Goal: Task Accomplishment & Management: Manage account settings

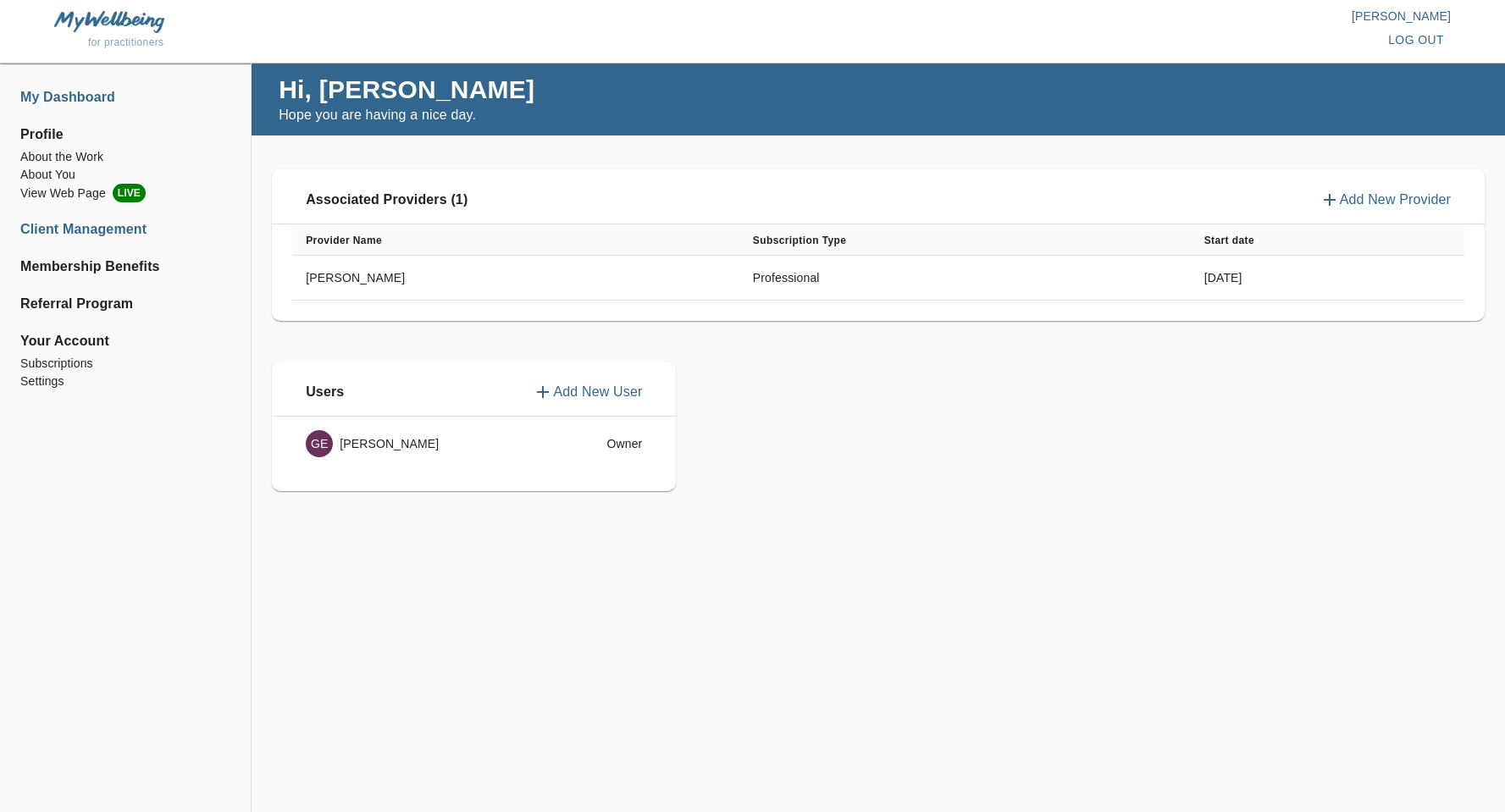
click at [110, 236] on li "Client Management" at bounding box center [126, 229] width 210 height 21
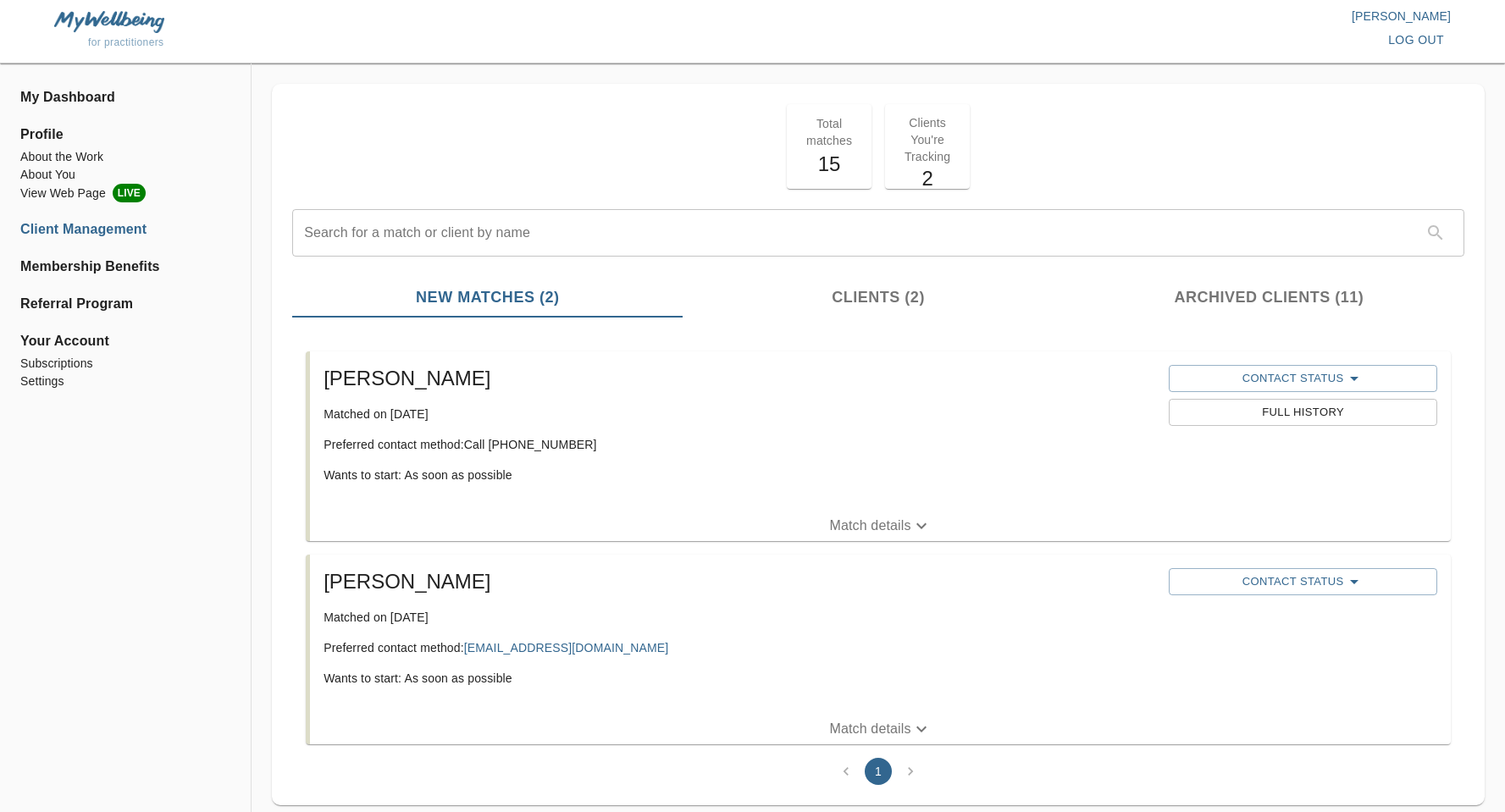
click at [345, 416] on p "Matched on [DATE]" at bounding box center [739, 414] width 831 height 17
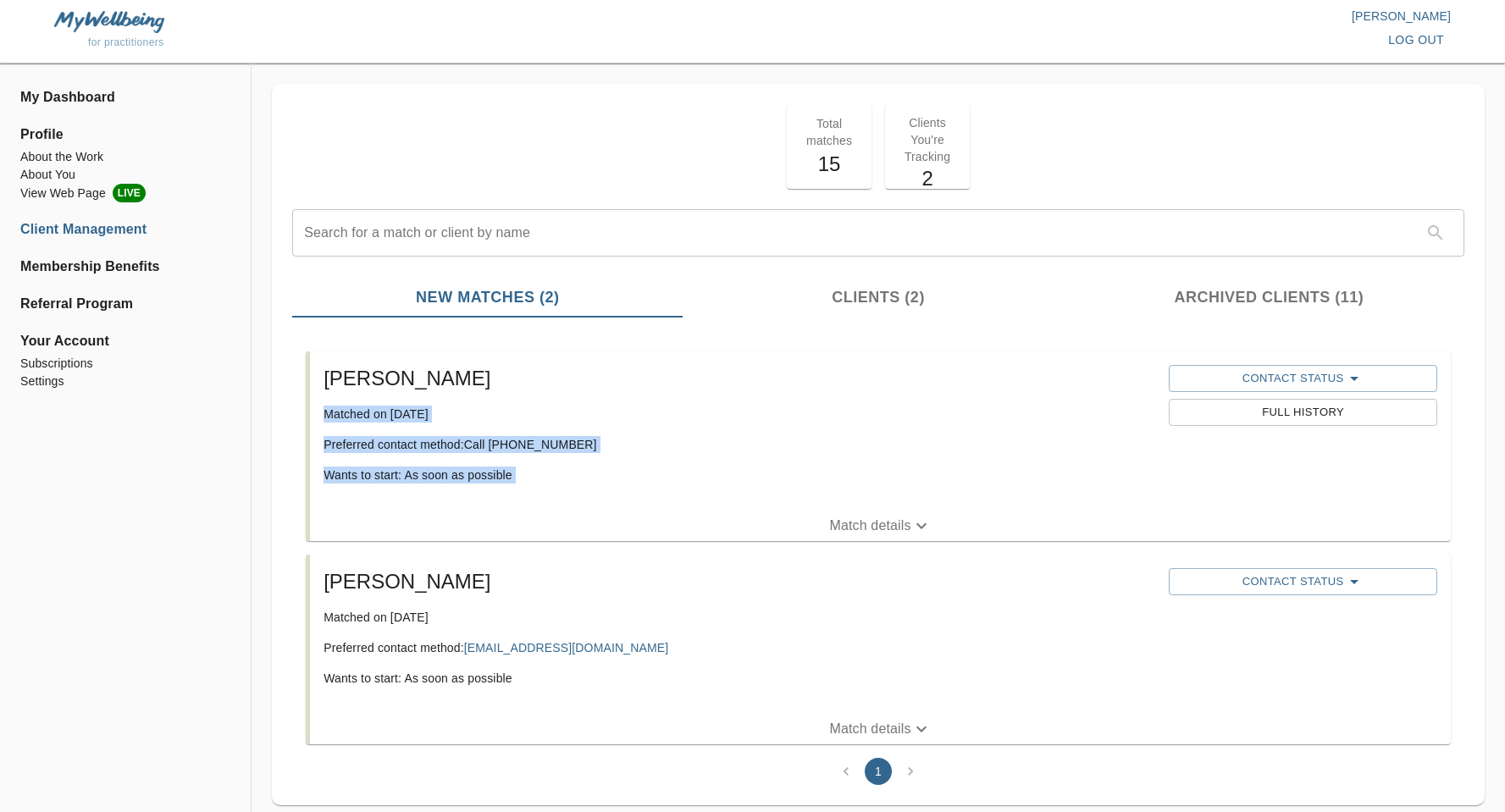
drag, startPoint x: 345, startPoint y: 416, endPoint x: 583, endPoint y: 471, distance: 244.3
click at [583, 471] on div "[PERSON_NAME] Matched on [DATE] Preferred contact method: Call [PHONE_NUMBER] W…" at bounding box center [739, 430] width 845 height 146
click at [583, 471] on p "Wants to start: As soon as possible" at bounding box center [739, 475] width 831 height 17
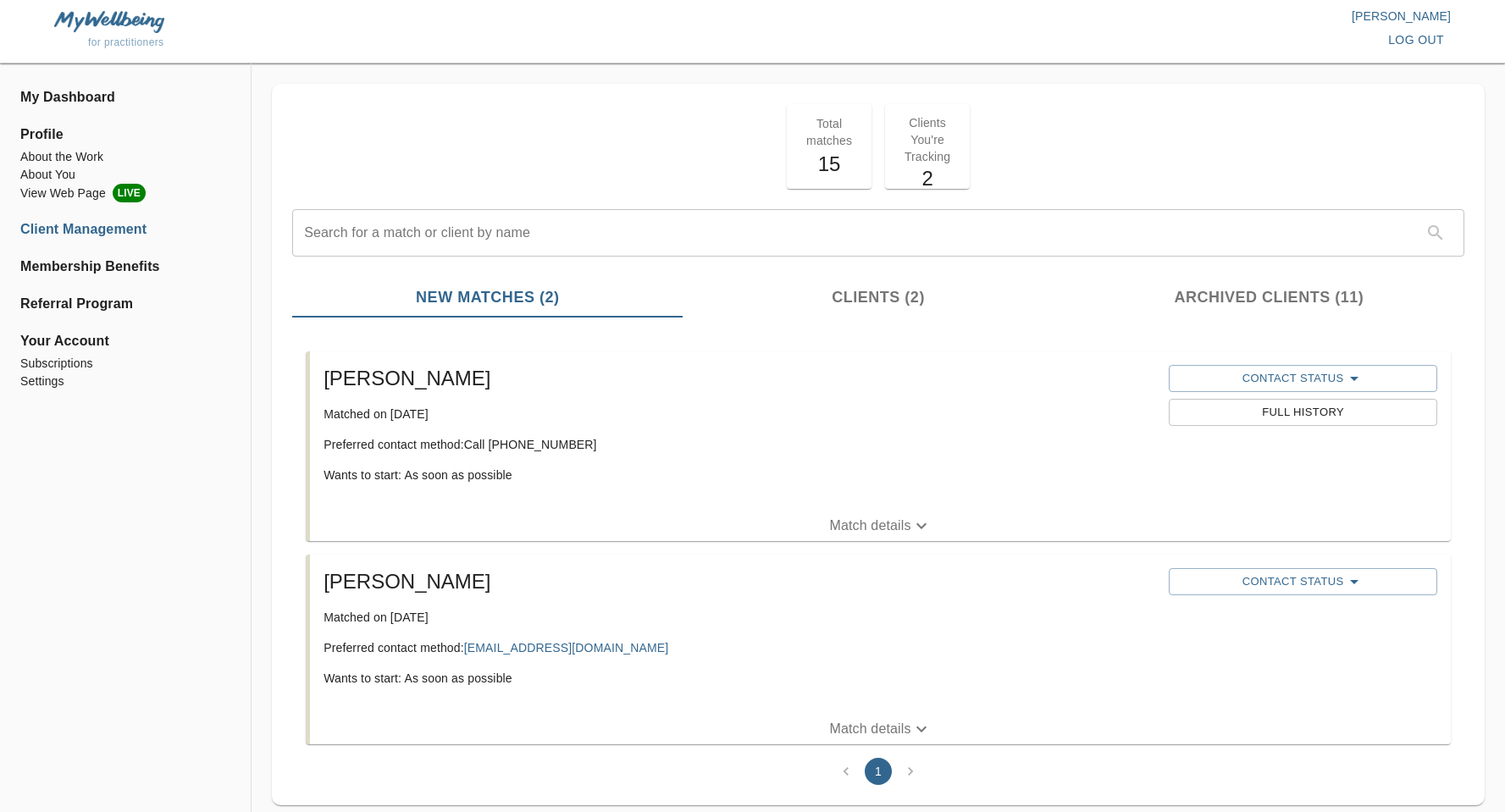
scroll to position [41, 0]
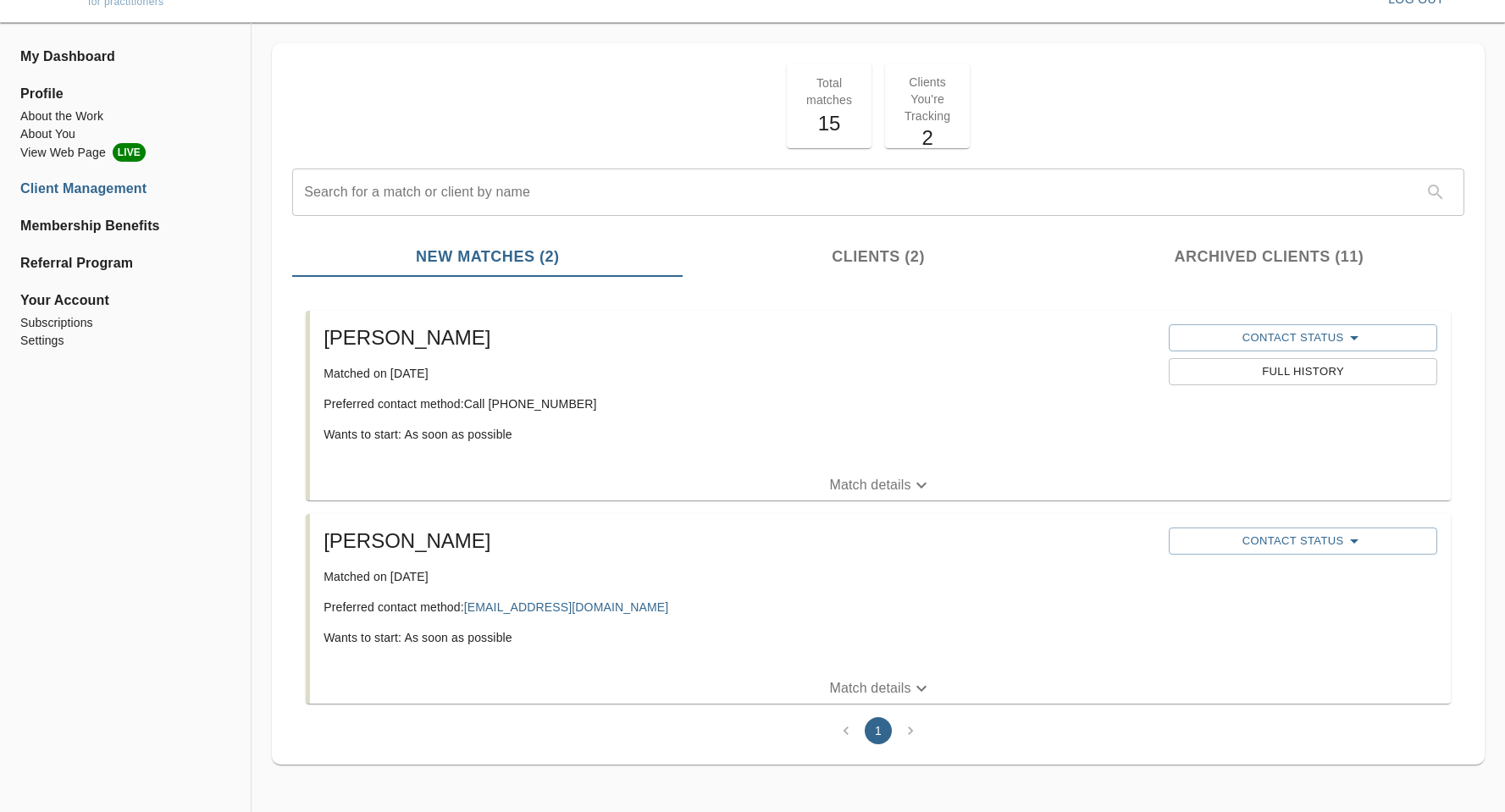
click at [881, 247] on span "Clients (2)" at bounding box center [877, 257] width 370 height 23
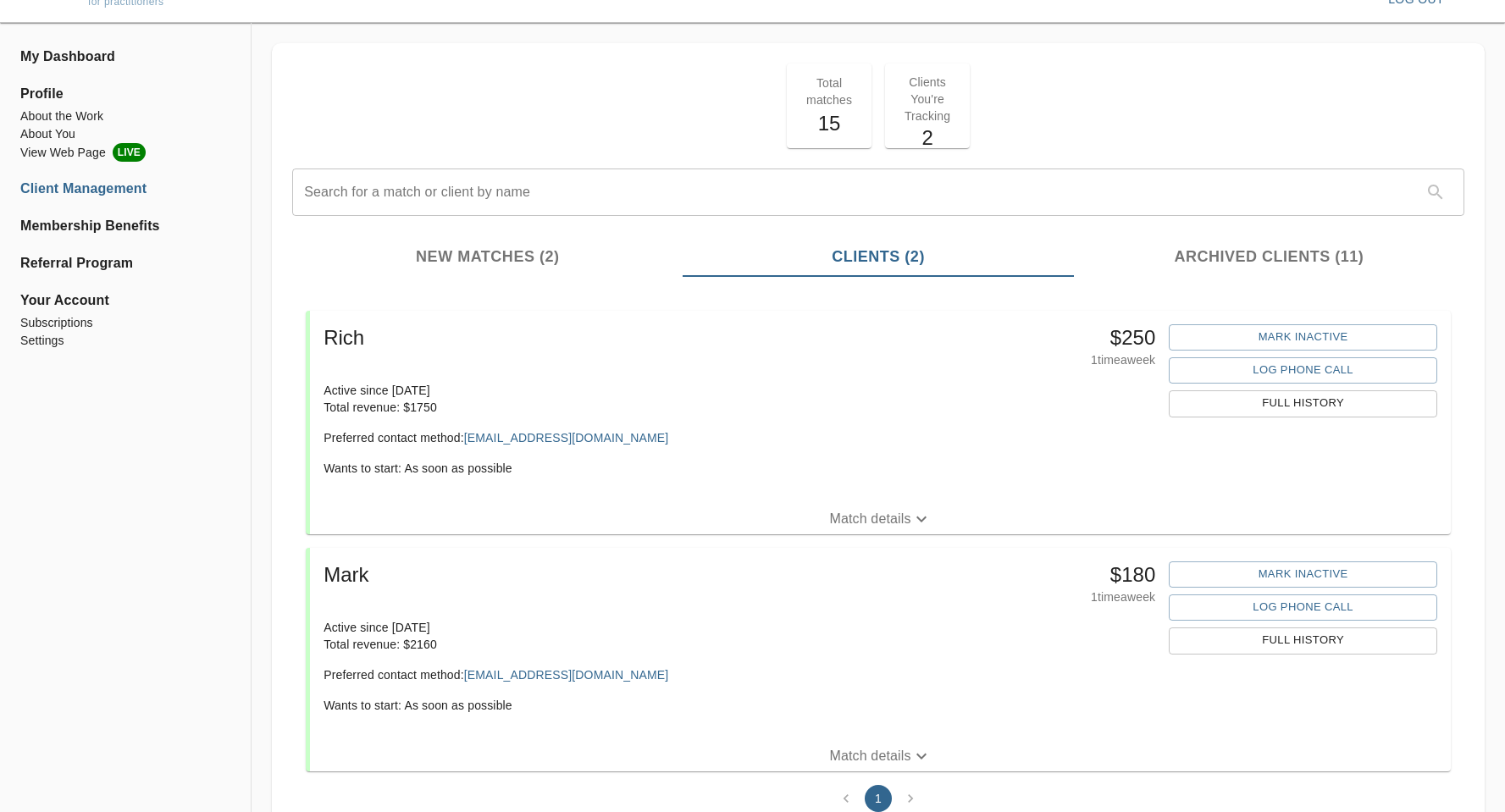
click at [342, 344] on h5 "Rich" at bounding box center [600, 337] width 555 height 27
click at [403, 343] on h5 "Rich" at bounding box center [600, 337] width 555 height 27
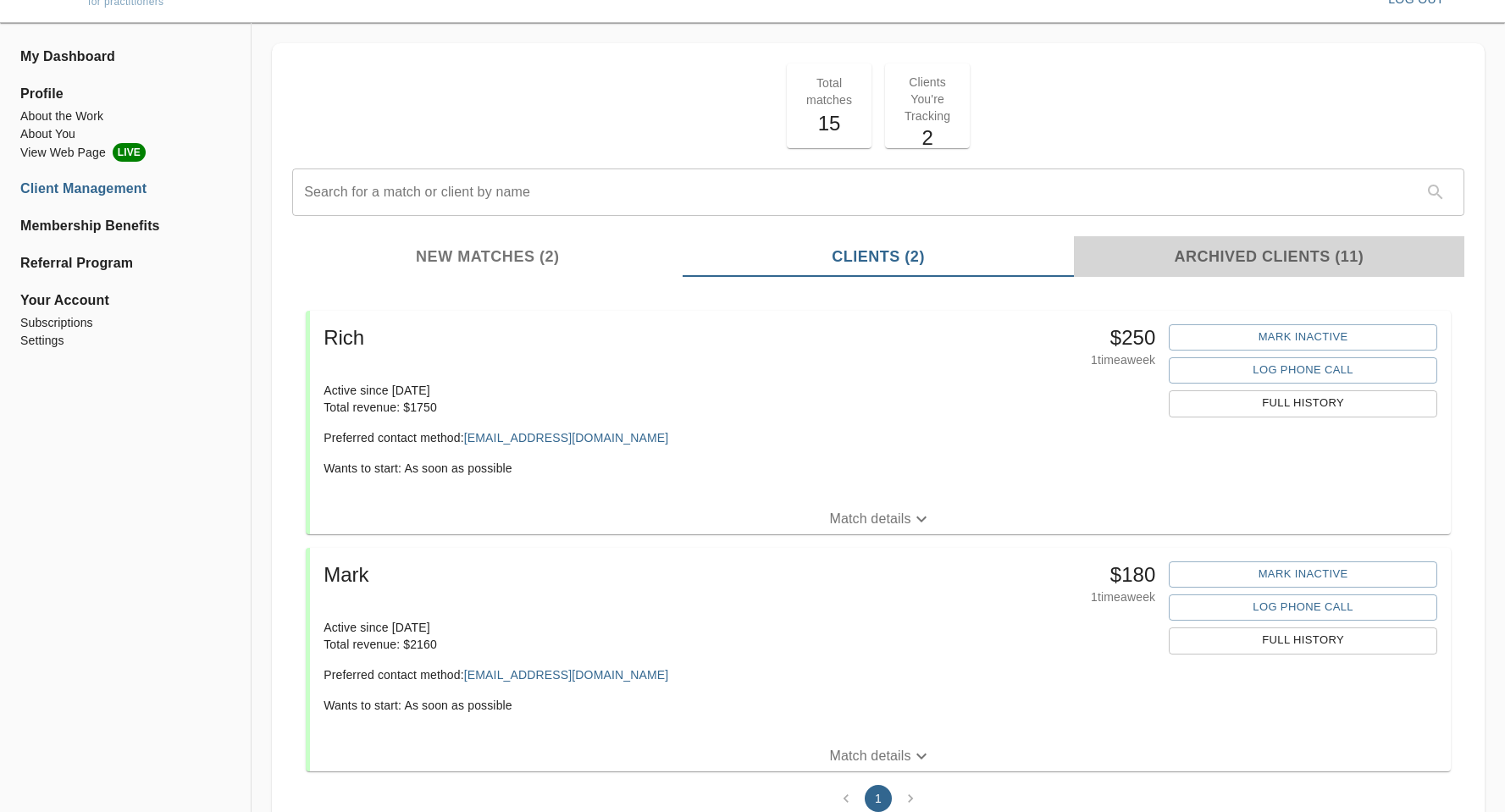
click at [1295, 257] on span "Archived Clients (11)" at bounding box center [1269, 257] width 370 height 23
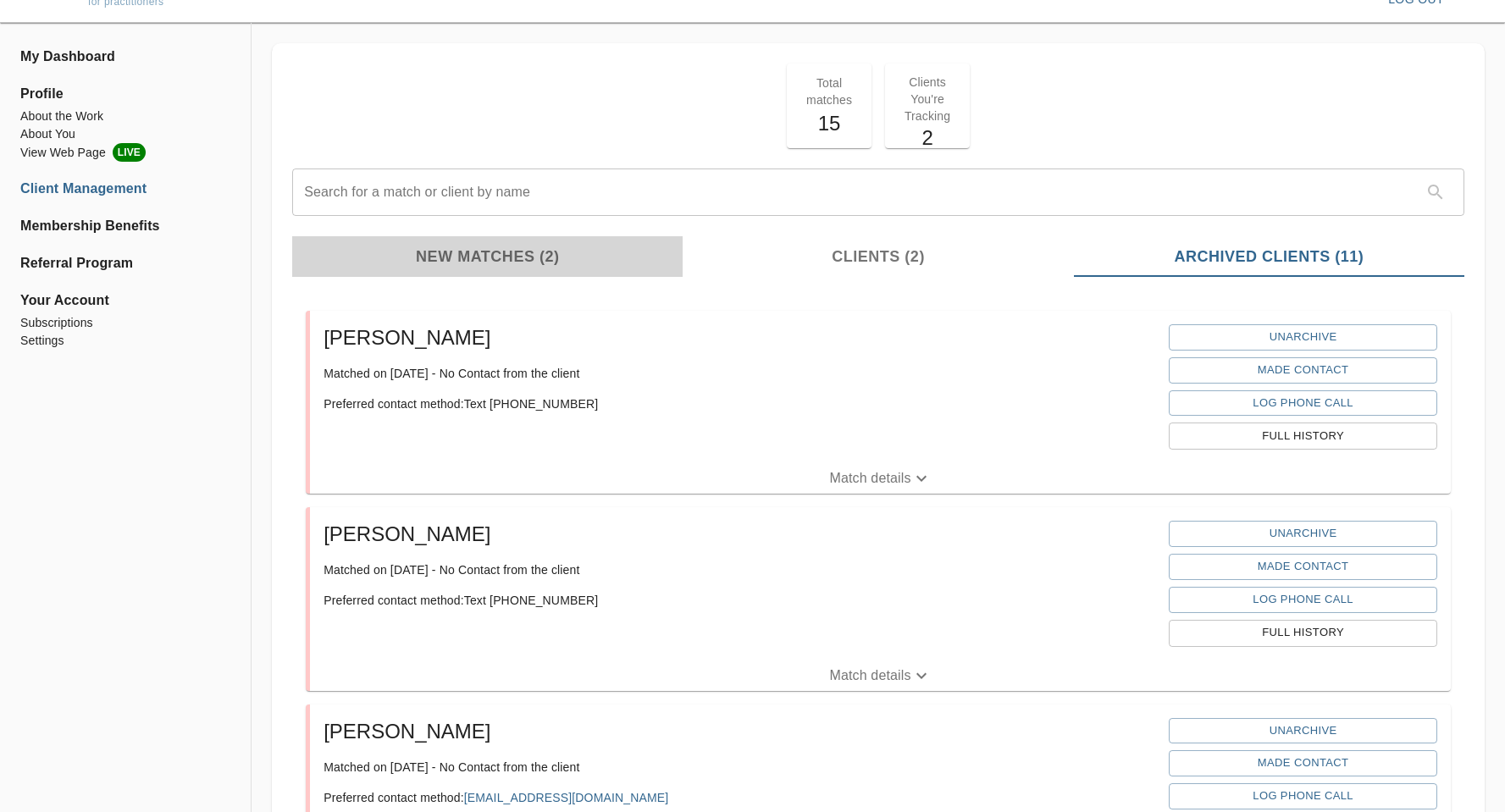
click at [478, 246] on span "New Matches (2)" at bounding box center [487, 257] width 370 height 23
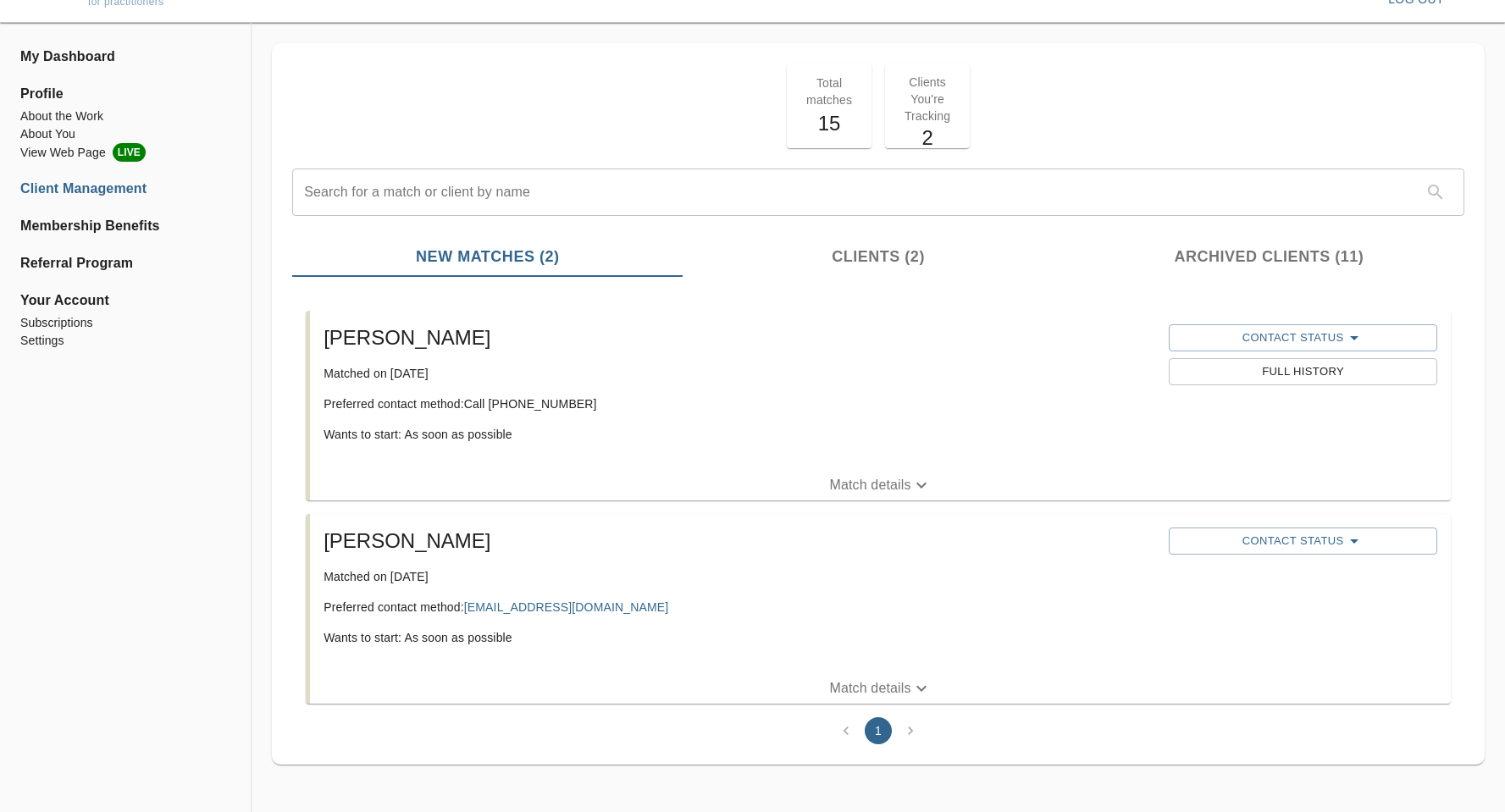
click at [361, 330] on h5 "[PERSON_NAME]" at bounding box center [739, 337] width 831 height 27
click at [499, 329] on h5 "[PERSON_NAME]" at bounding box center [739, 337] width 831 height 27
click at [1318, 345] on span "Contact Status" at bounding box center [1303, 338] width 252 height 21
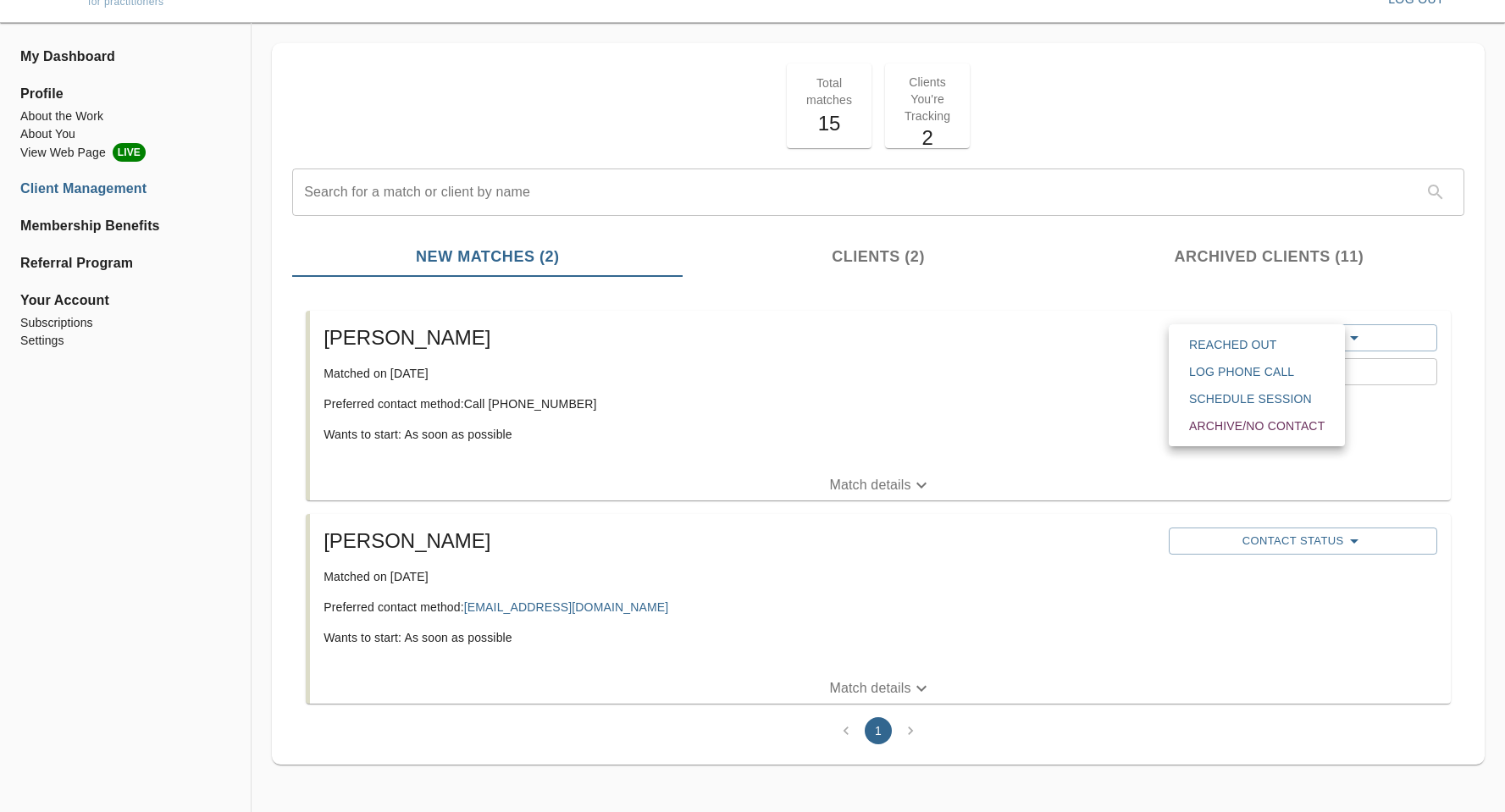
click at [1248, 349] on span "Reached Out" at bounding box center [1257, 345] width 135 height 17
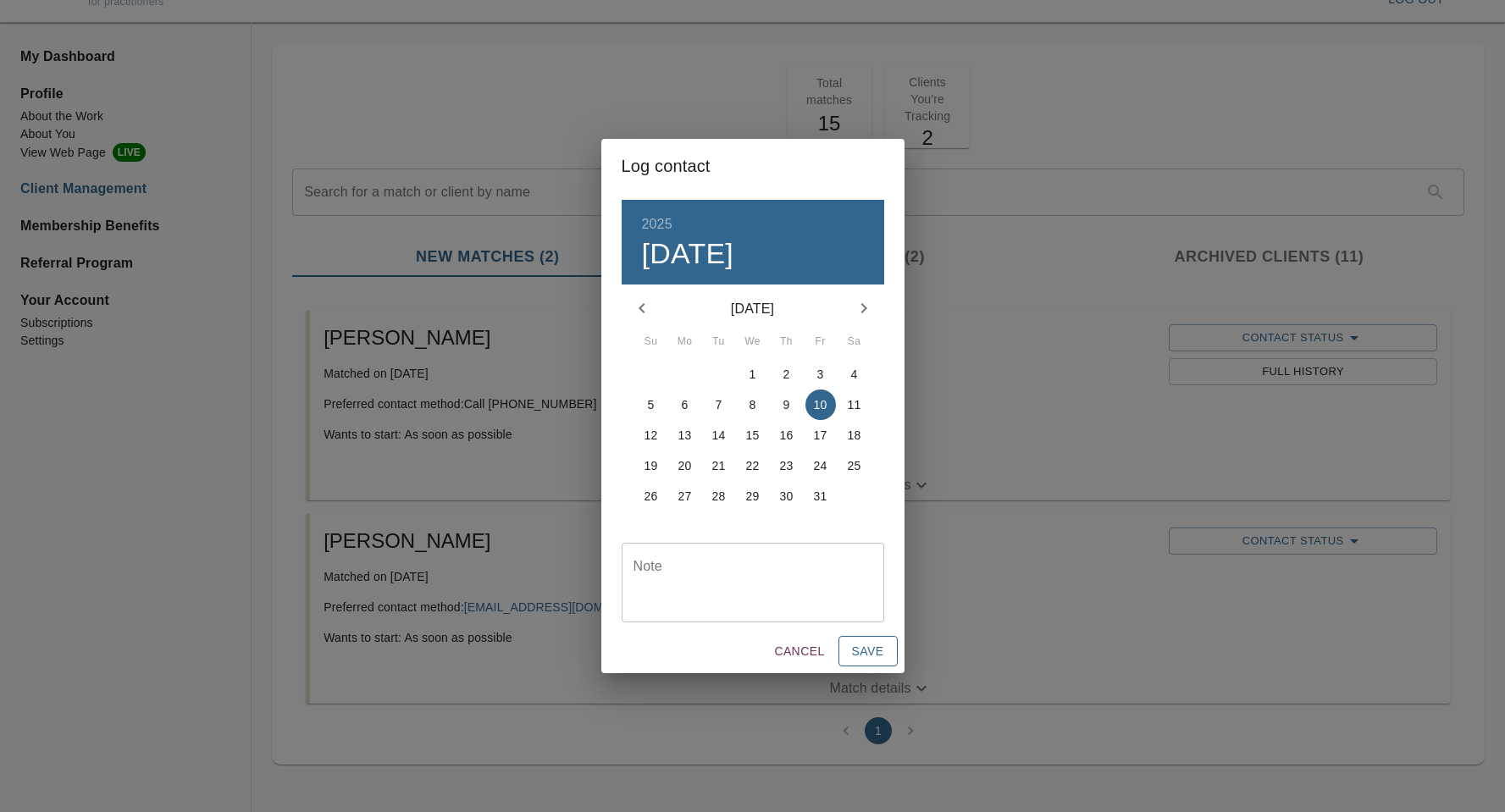
click at [862, 639] on button "Save" at bounding box center [868, 651] width 60 height 31
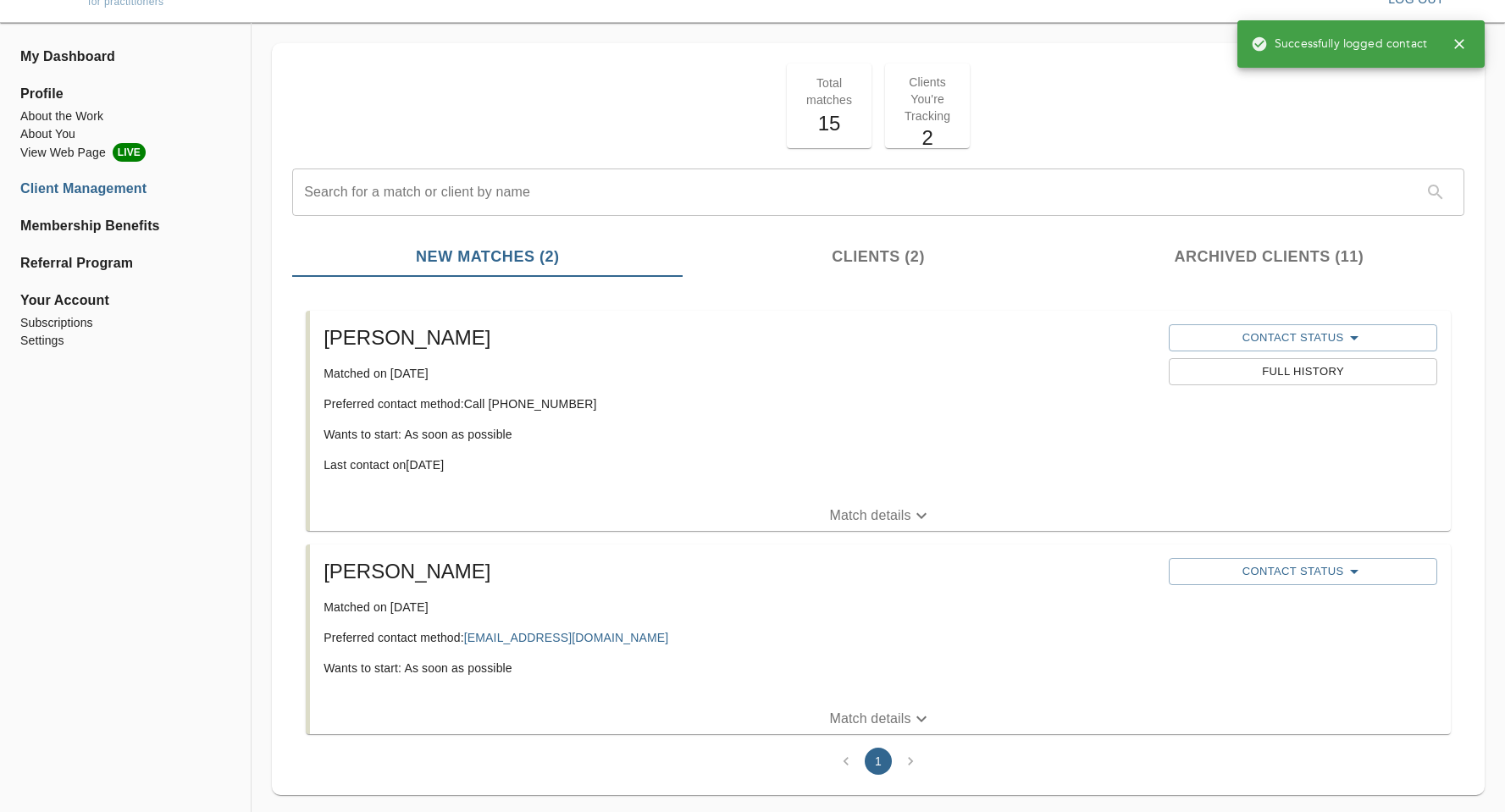
click at [812, 437] on p "Wants to start: As soon as possible" at bounding box center [739, 434] width 831 height 17
